Goal: Information Seeking & Learning: Learn about a topic

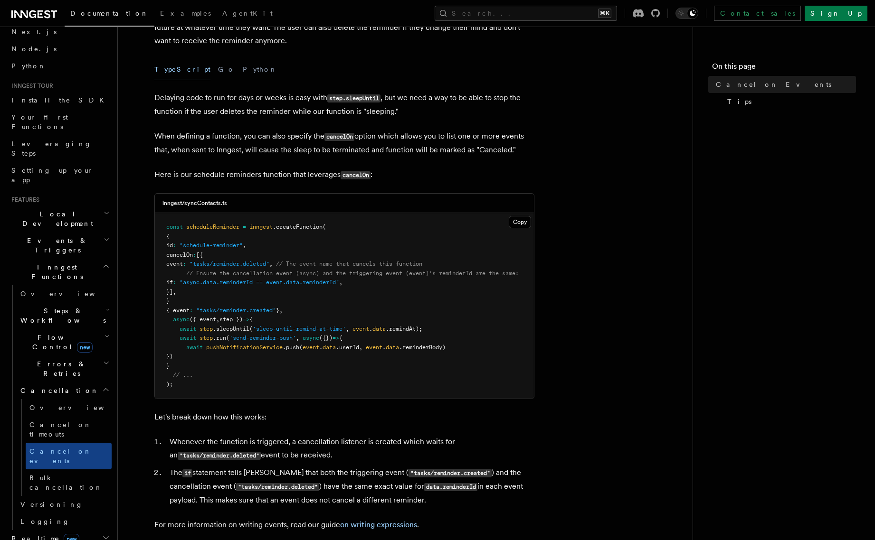
scroll to position [44, 0]
click at [47, 237] on span "Events & Triggers" at bounding box center [56, 246] width 96 height 19
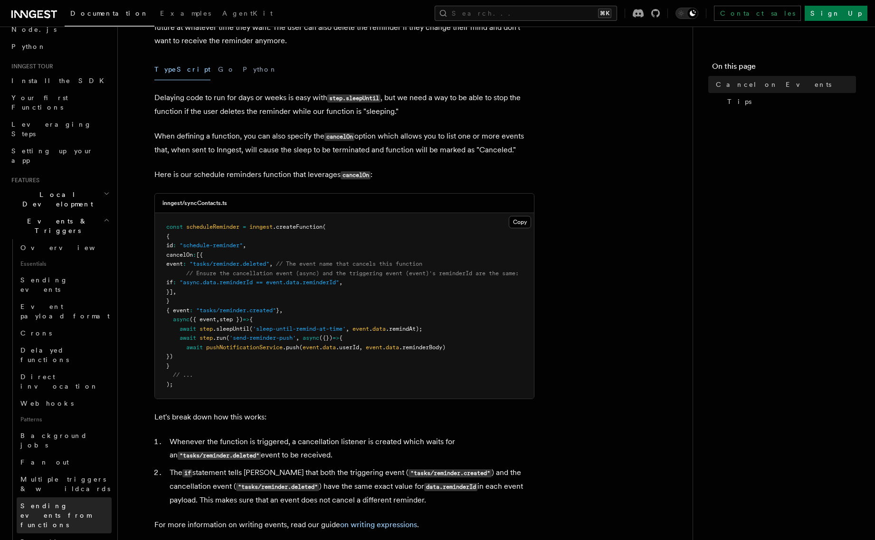
scroll to position [62, 0]
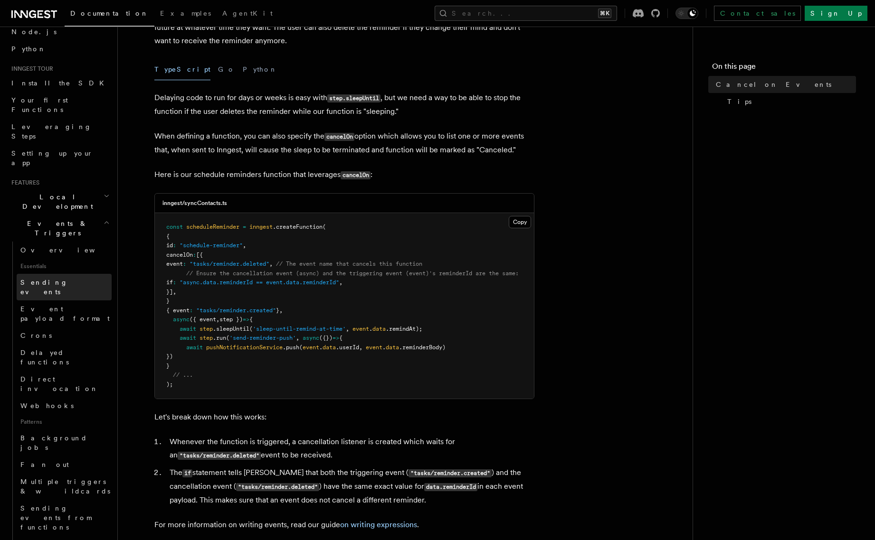
click at [56, 279] on span "Sending events" at bounding box center [43, 287] width 47 height 17
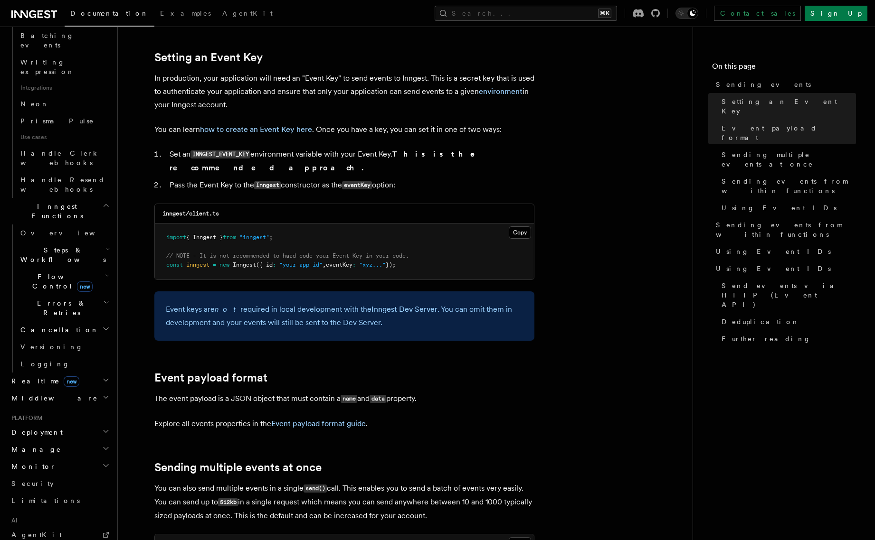
scroll to position [571, 0]
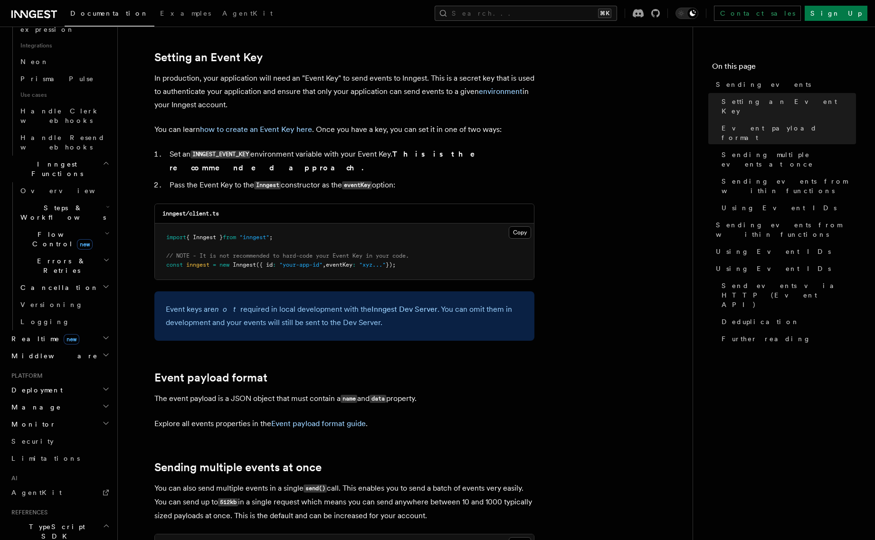
scroll to position [621, 0]
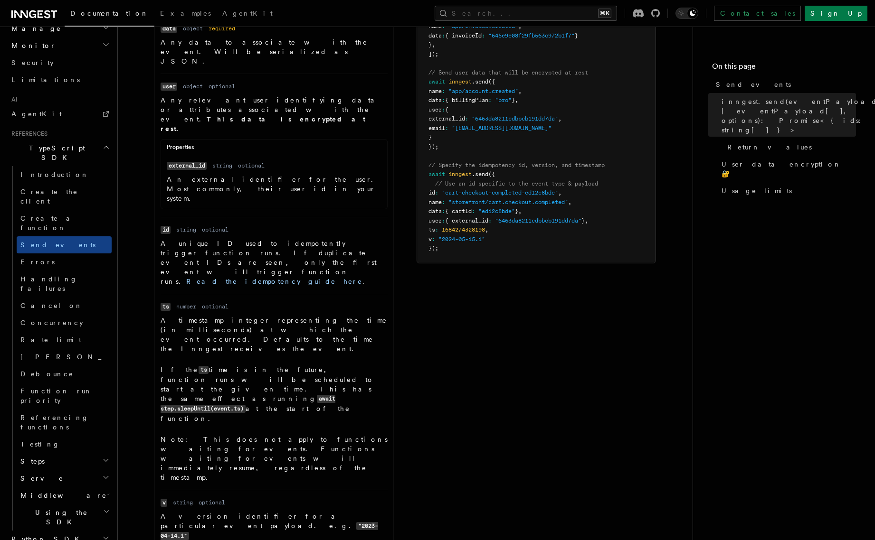
scroll to position [489, 0]
drag, startPoint x: 259, startPoint y: 293, endPoint x: 320, endPoint y: 294, distance: 60.8
click at [320, 435] on p "Note: This does not apply to functions waiting for events. Functions waiting fo…" at bounding box center [273, 458] width 227 height 47
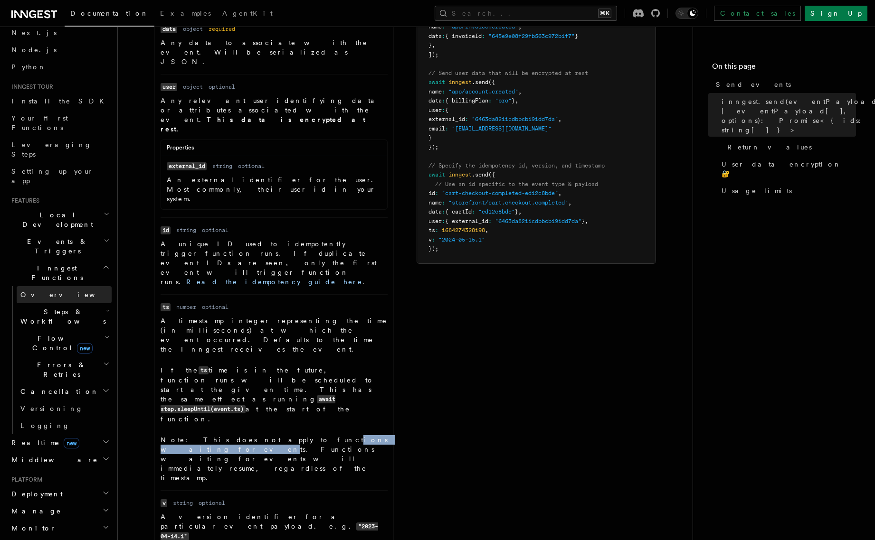
scroll to position [35, 0]
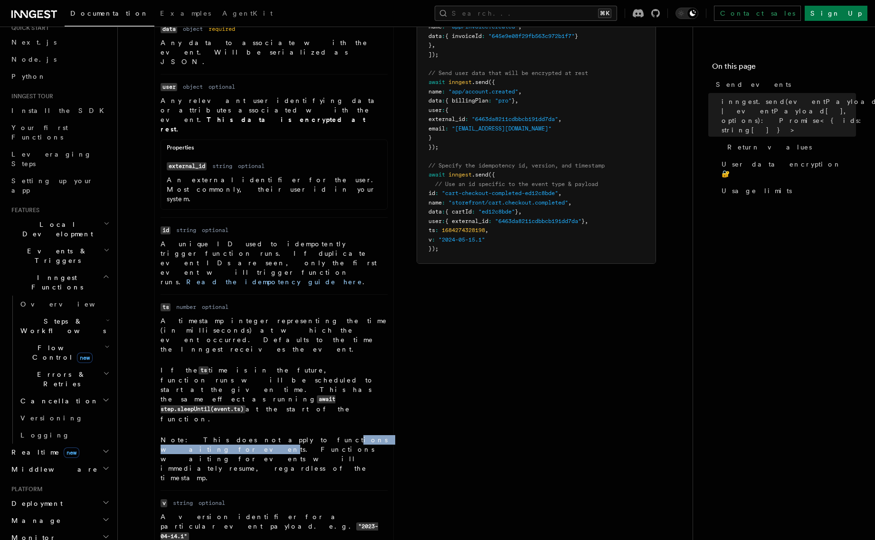
click at [47, 317] on span "Steps & Workflows" at bounding box center [61, 326] width 89 height 19
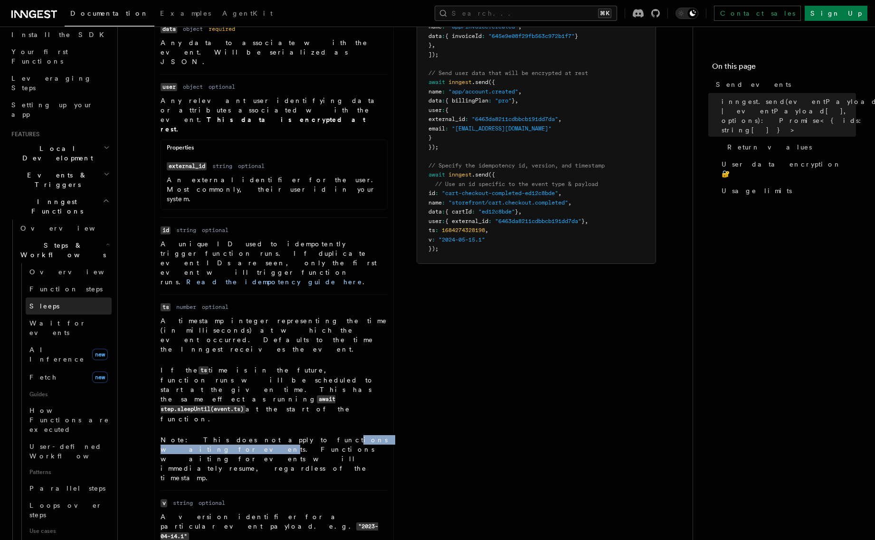
scroll to position [112, 0]
click at [57, 267] on span "Overview" at bounding box center [78, 271] width 98 height 8
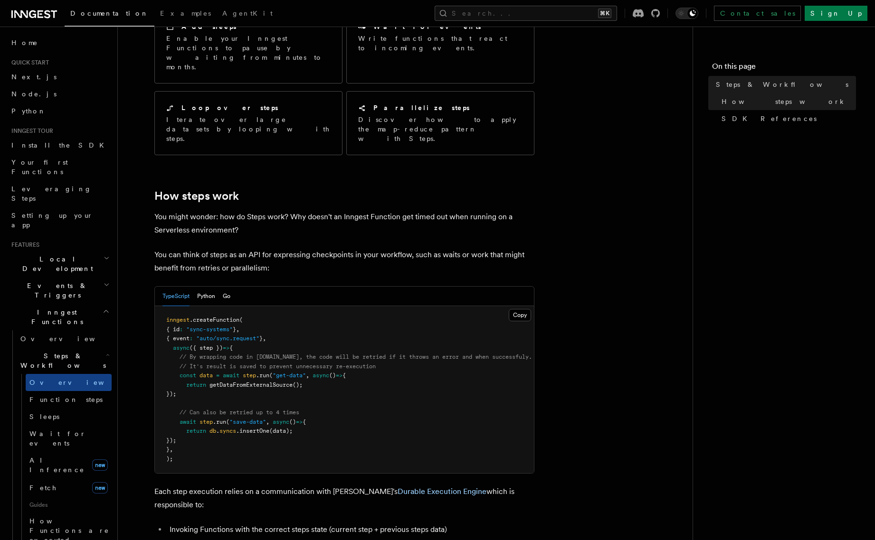
click at [72, 277] on h2 "Events & Triggers" at bounding box center [60, 290] width 104 height 27
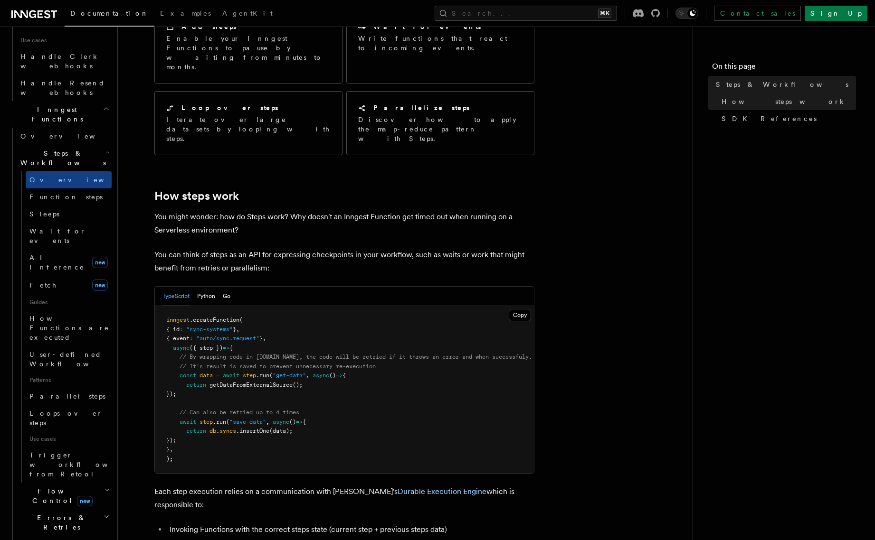
scroll to position [668, 0]
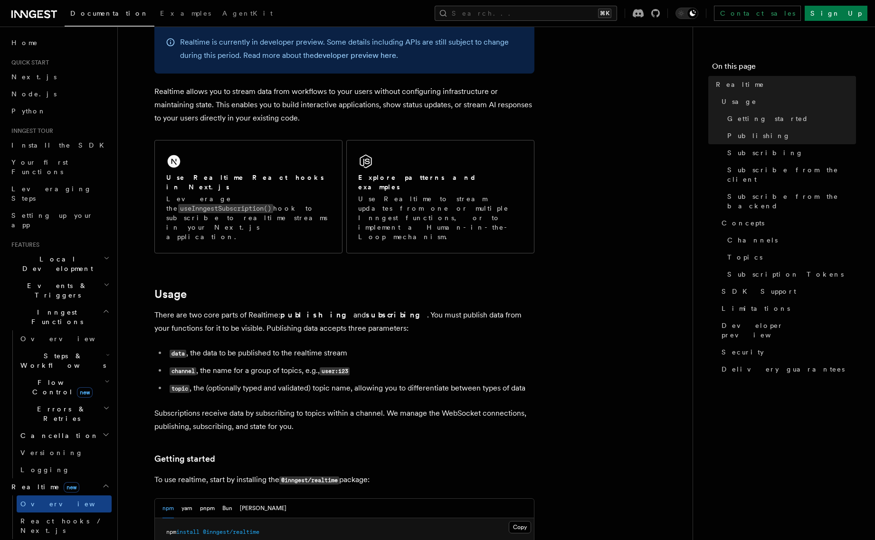
click at [61, 351] on span "Steps & Workflows" at bounding box center [61, 360] width 89 height 19
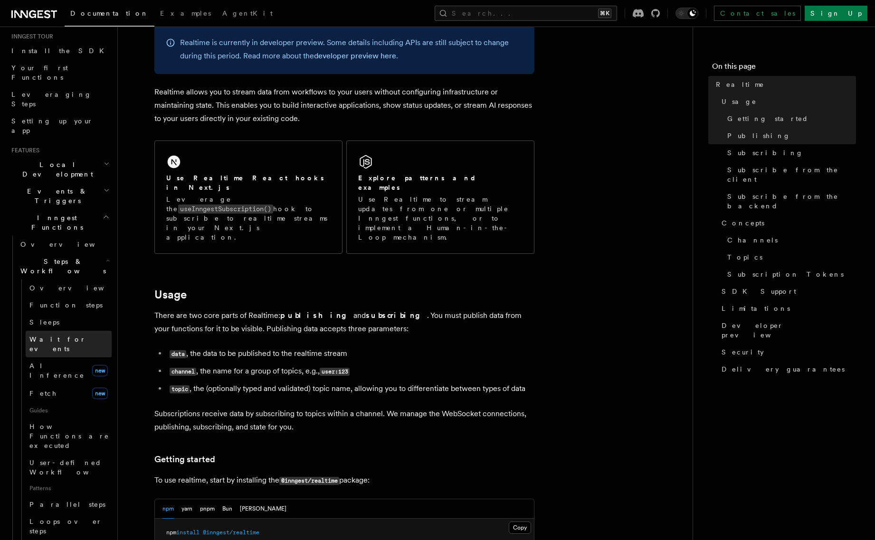
scroll to position [96, 0]
click at [55, 300] on span "Function steps" at bounding box center [65, 304] width 73 height 8
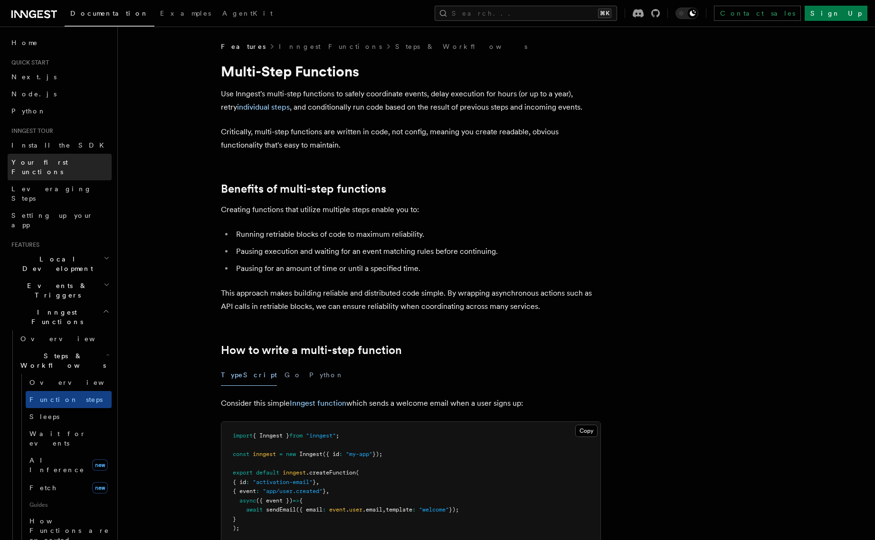
click at [55, 165] on span "Your first Functions" at bounding box center [39, 167] width 56 height 17
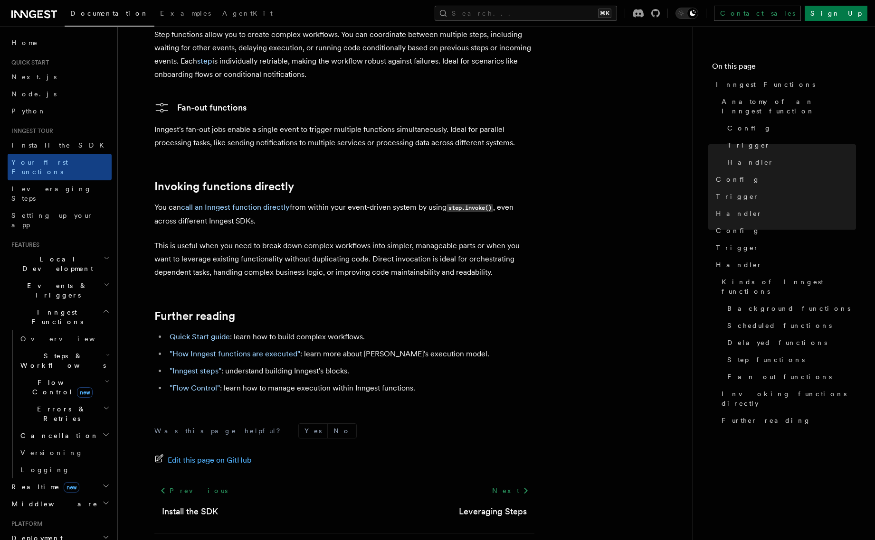
scroll to position [1782, 0]
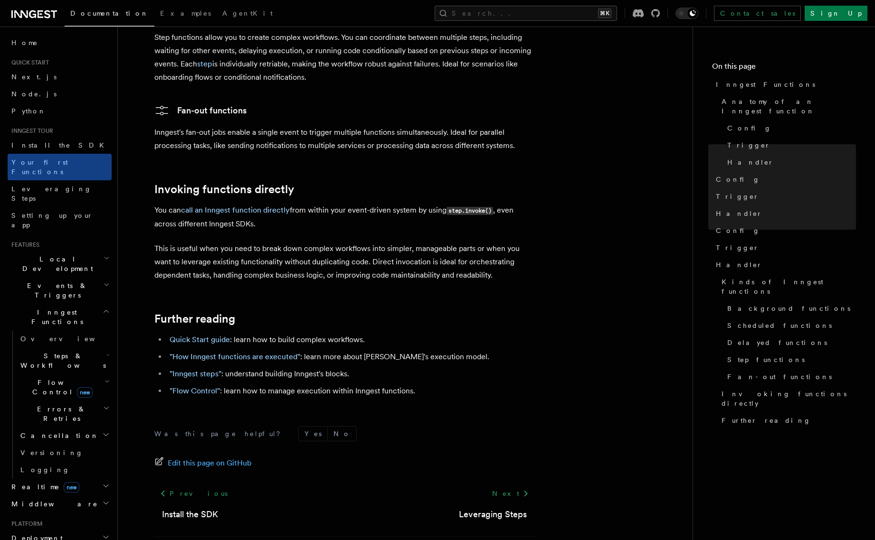
click at [59, 281] on span "Events & Triggers" at bounding box center [56, 290] width 96 height 19
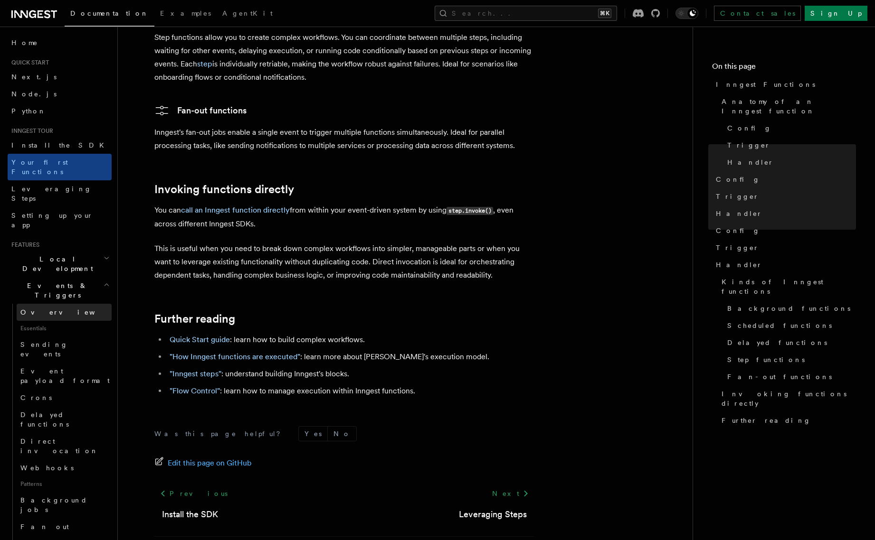
click at [48, 309] on span "Overview" at bounding box center [69, 313] width 98 height 8
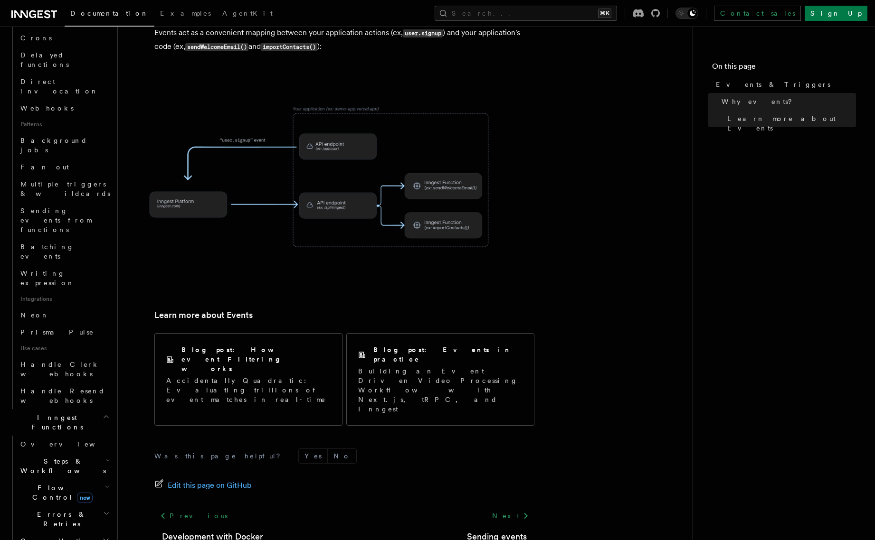
scroll to position [426, 0]
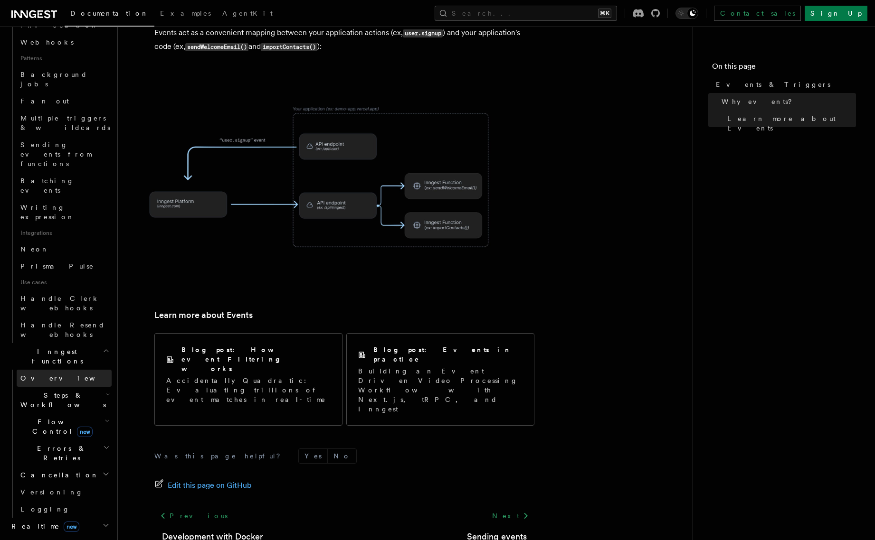
click at [36, 375] on span "Overview" at bounding box center [69, 379] width 98 height 8
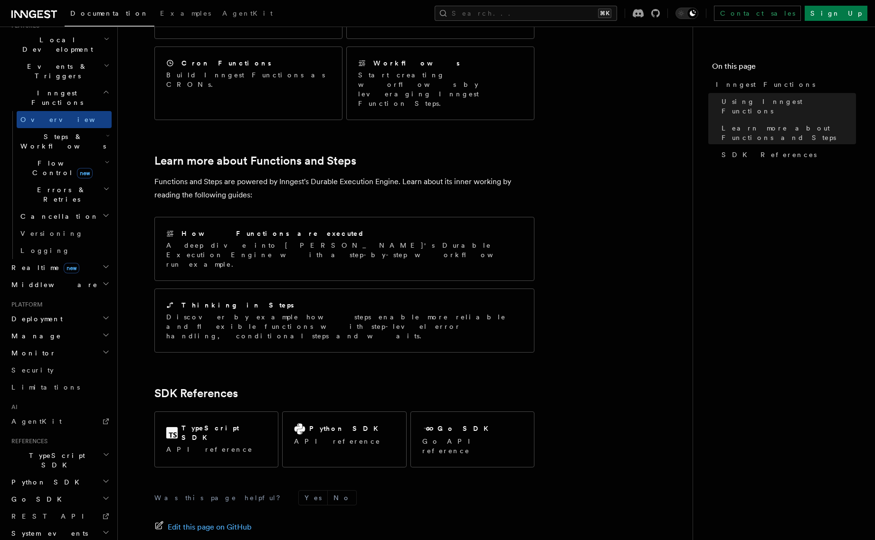
scroll to position [589, 0]
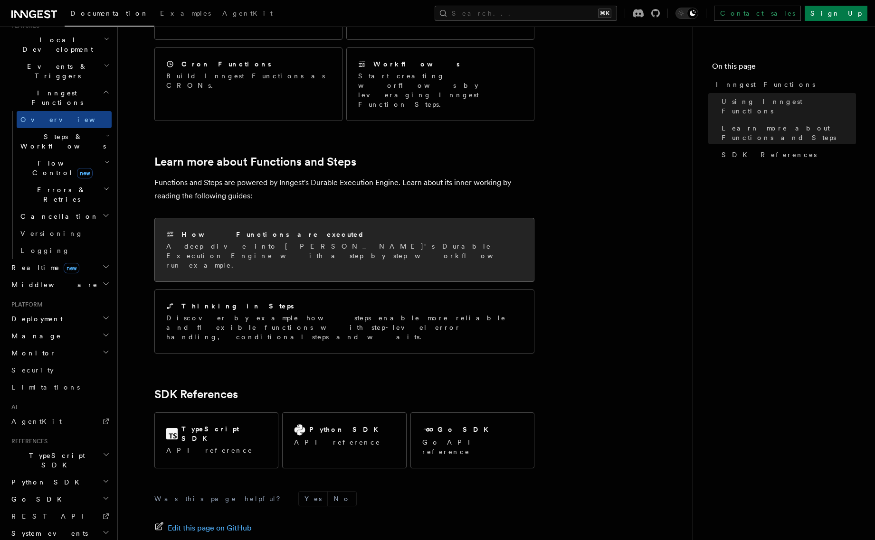
click at [216, 230] on div "How Functions are executed A deep dive into Inngest's Durable Execution Engine …" at bounding box center [344, 250] width 356 height 40
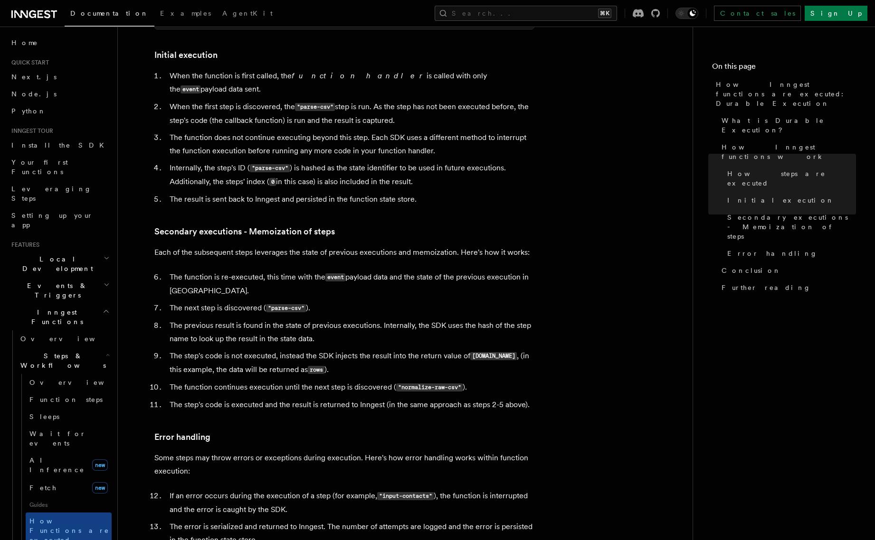
scroll to position [1153, 0]
